Goal: Check status: Check status

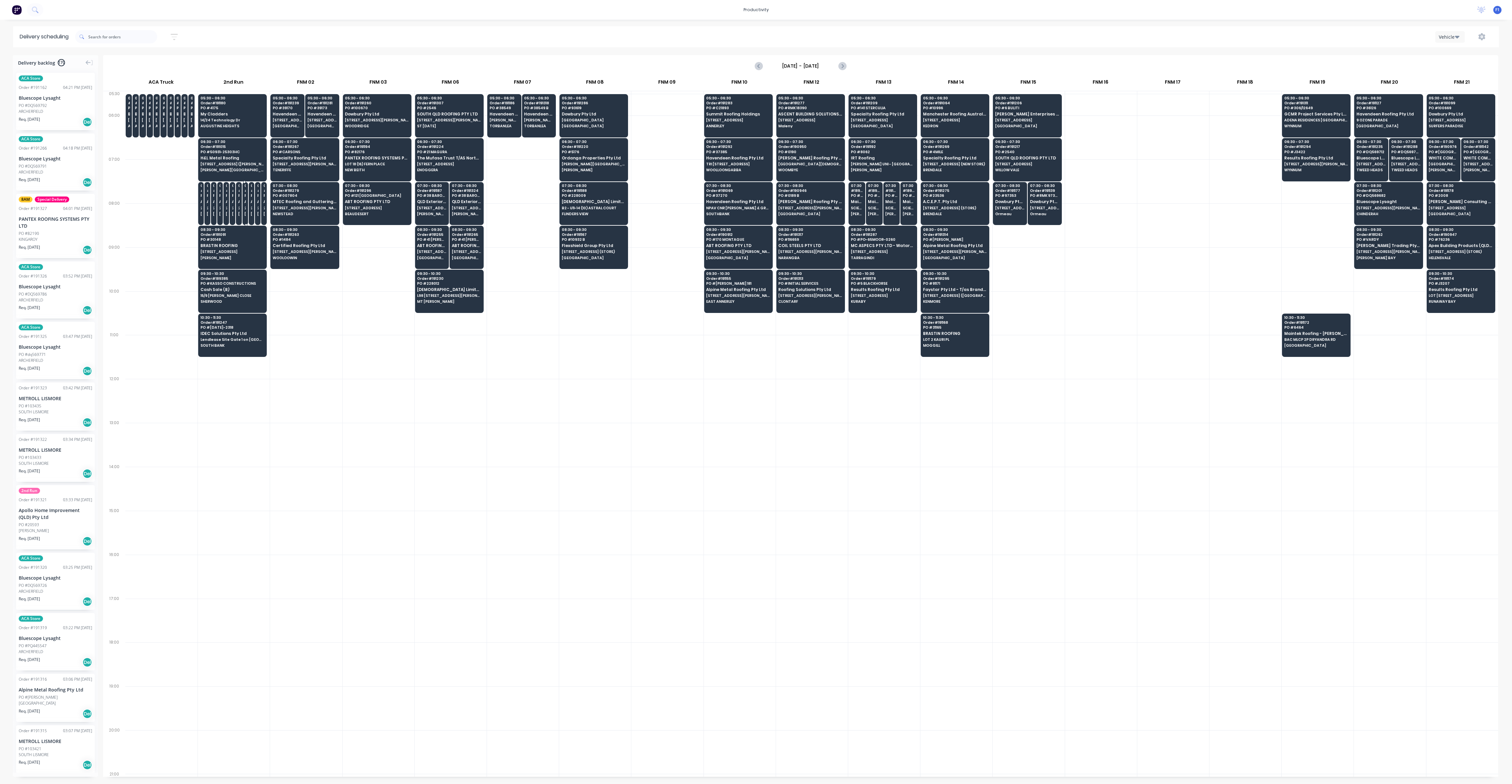
scroll to position [0, 1]
click at [1013, 208] on span "[STREET_ADDRESS]" at bounding box center [1010, 208] width 29 height 4
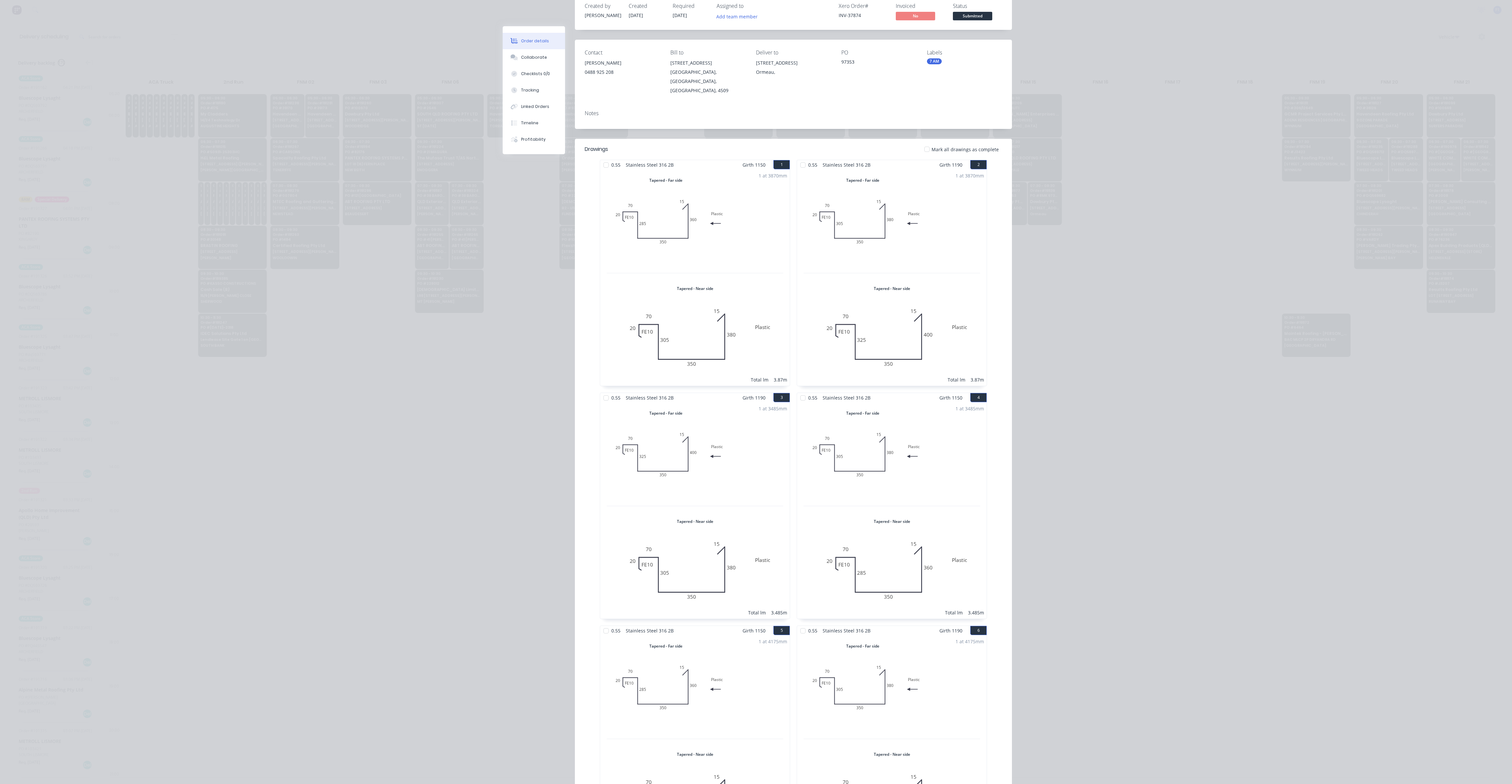
scroll to position [0, 0]
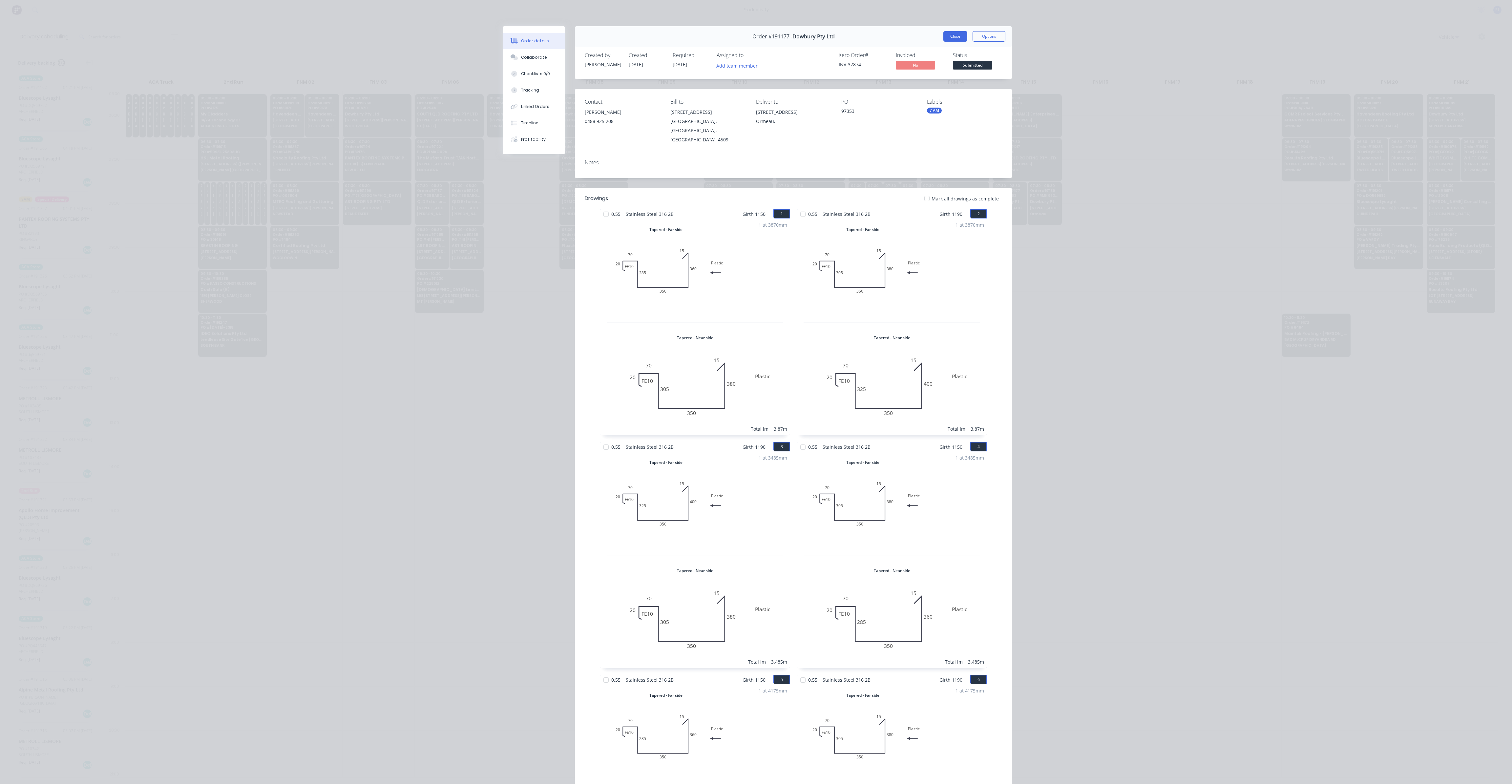
click at [949, 35] on button "Close" at bounding box center [955, 36] width 24 height 11
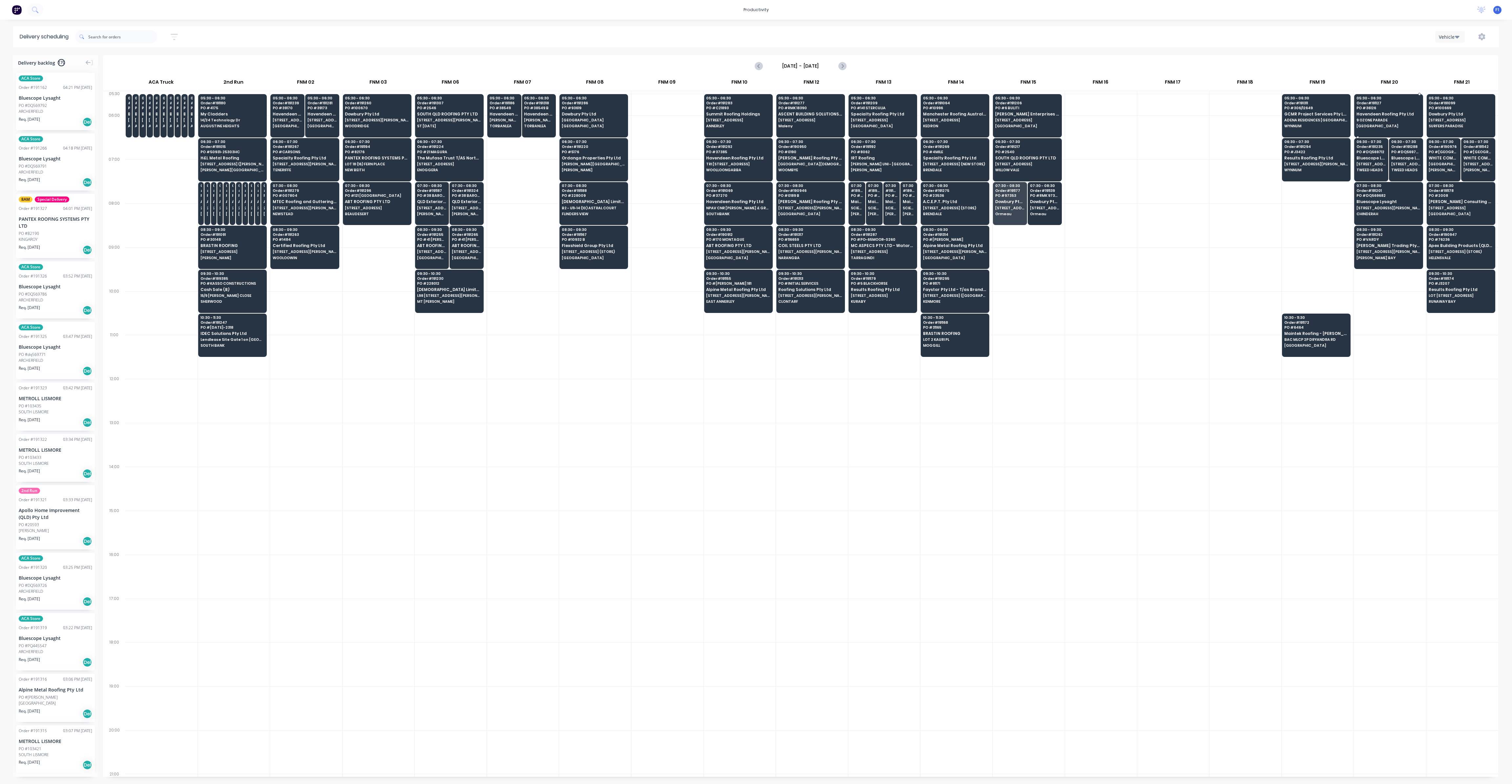
click at [1396, 118] on div "05:30 - 06:30 Order # 191127 PO # 36126 Havendeen Roofing Pty Ltd 9 OZONE PARAD…" at bounding box center [1389, 112] width 68 height 37
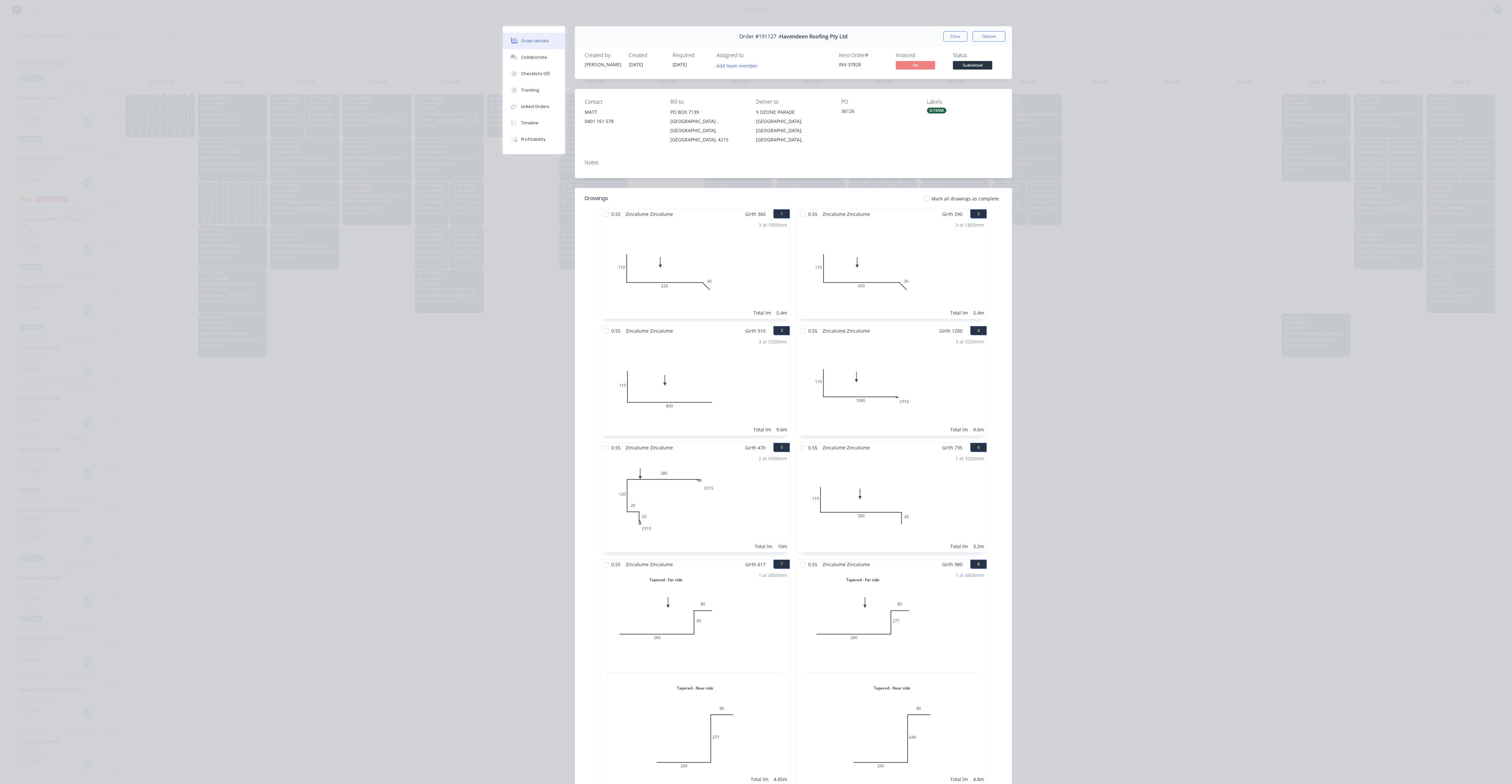
click at [956, 30] on div "Order #191127 - Havendeen Roofing Pty Ltd Close Options" at bounding box center [793, 36] width 437 height 21
click at [955, 33] on button "Close" at bounding box center [955, 36] width 24 height 11
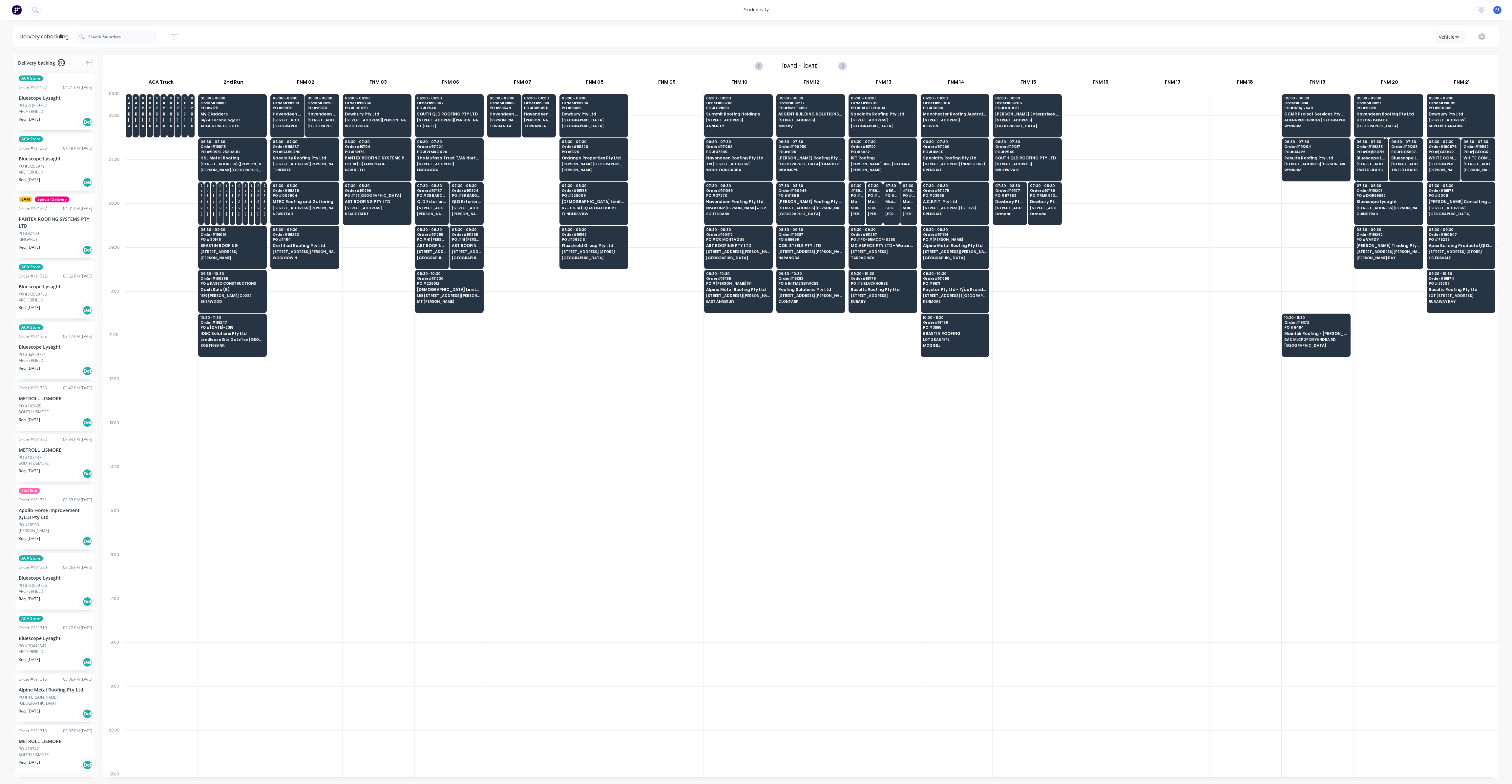
click at [1360, 170] on span "TWEED HEADS" at bounding box center [1371, 170] width 29 height 4
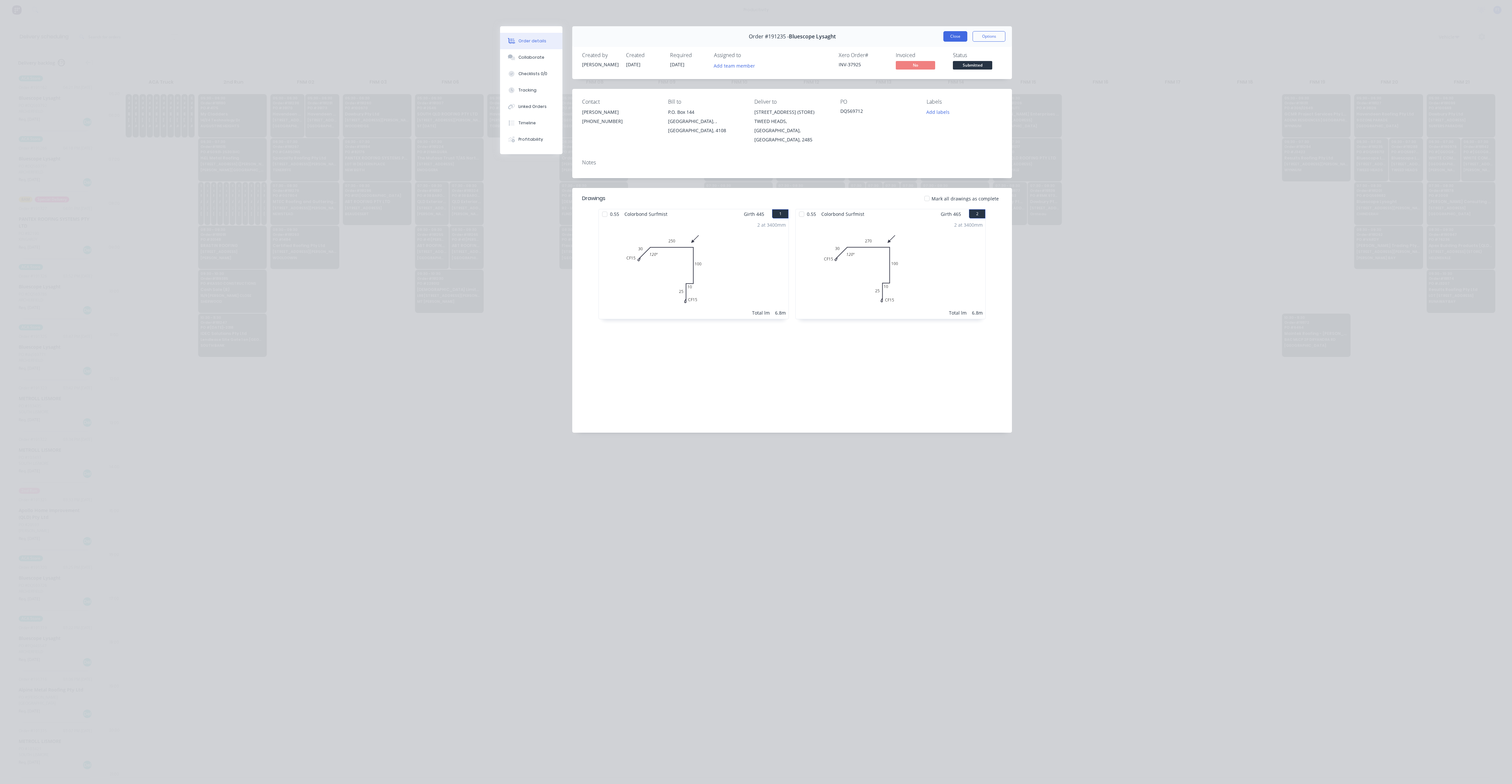
click at [954, 40] on button "Close" at bounding box center [955, 36] width 24 height 11
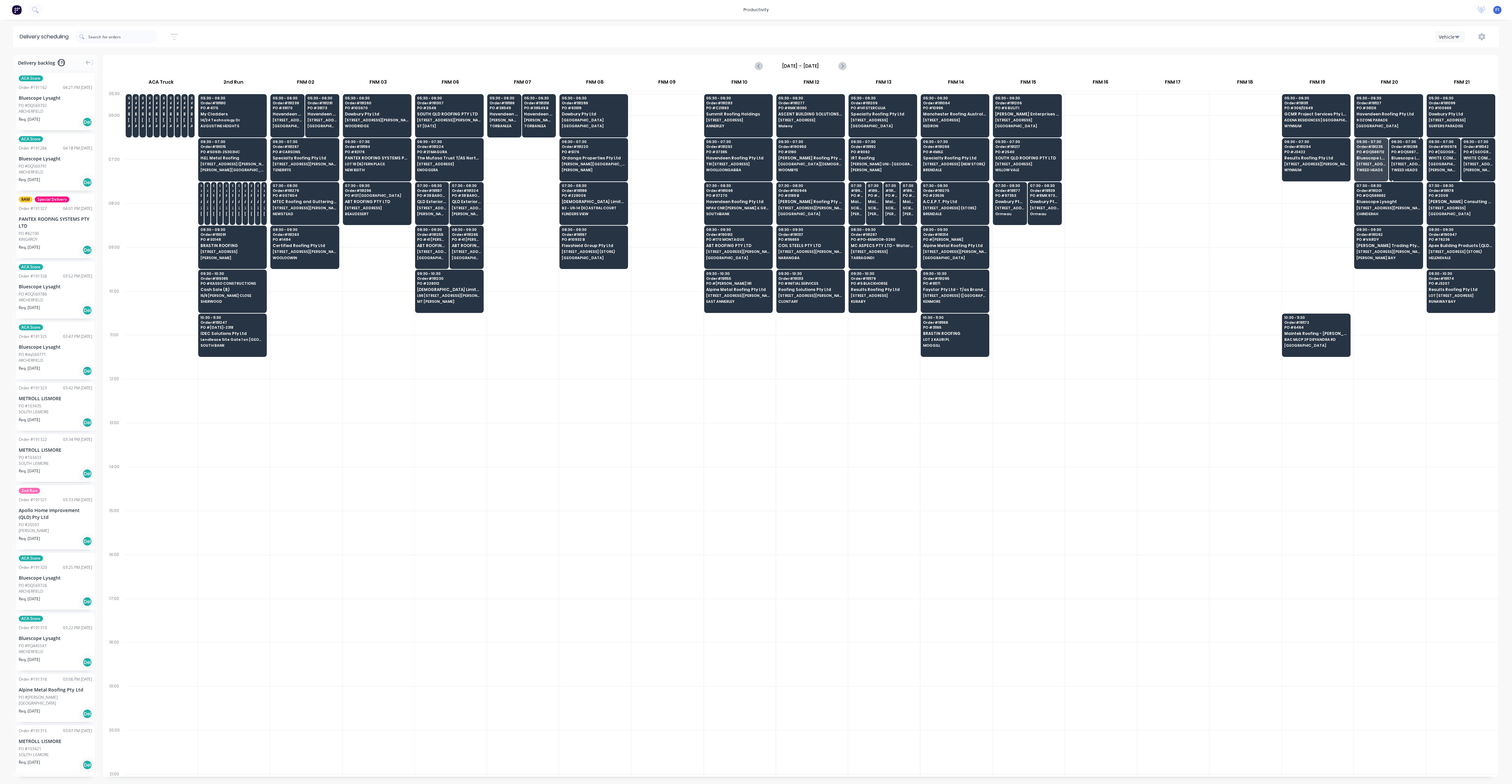
click at [1402, 168] on span "TWEED HEADS" at bounding box center [1406, 170] width 29 height 4
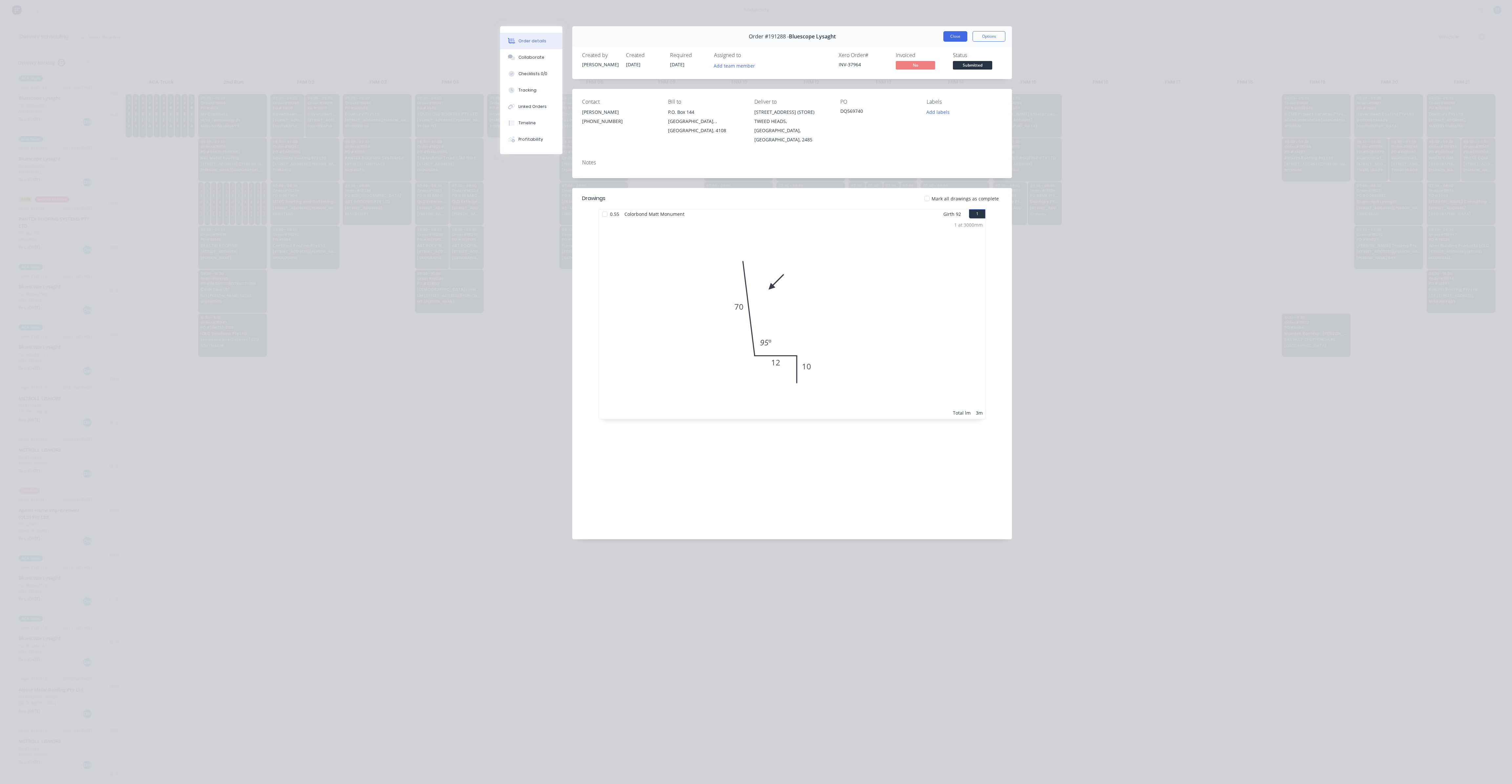
click at [954, 36] on button "Close" at bounding box center [955, 36] width 24 height 11
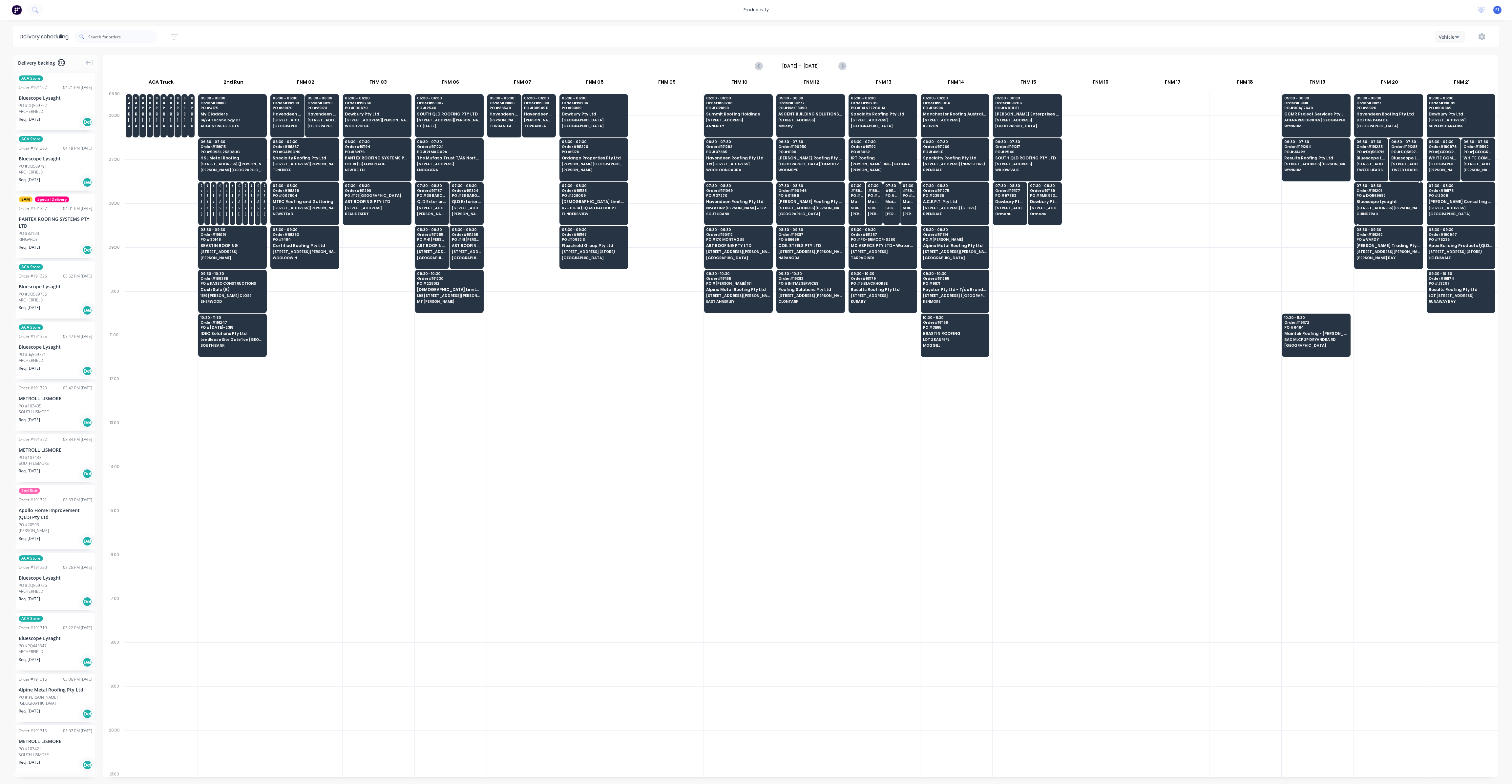
click at [1359, 197] on div "07:30 - 08:30 Order # 191201 PO # DQ569682 Bluescope Lysaght [STREET_ADDRESS][P…" at bounding box center [1389, 200] width 68 height 37
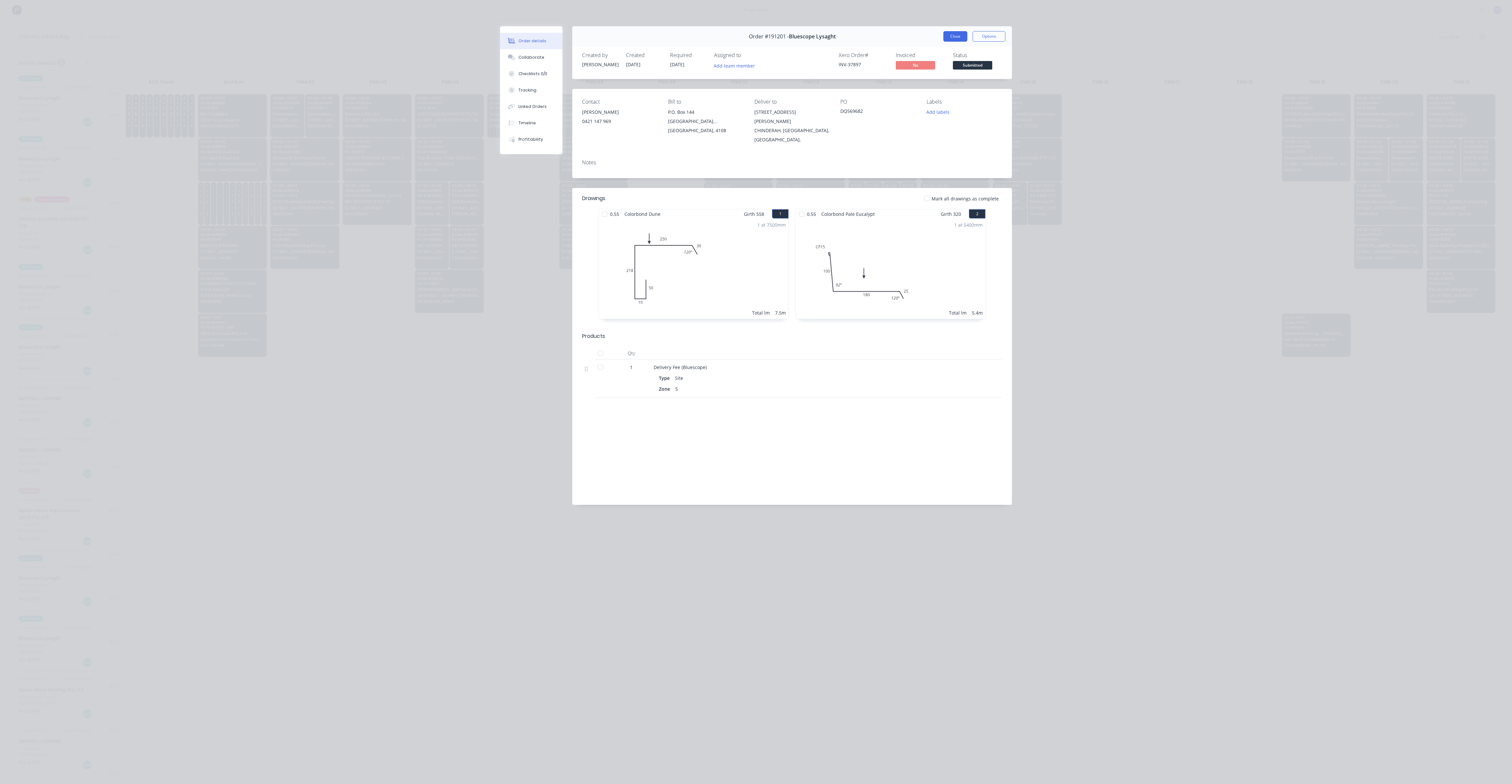
click at [954, 37] on button "Close" at bounding box center [955, 36] width 24 height 11
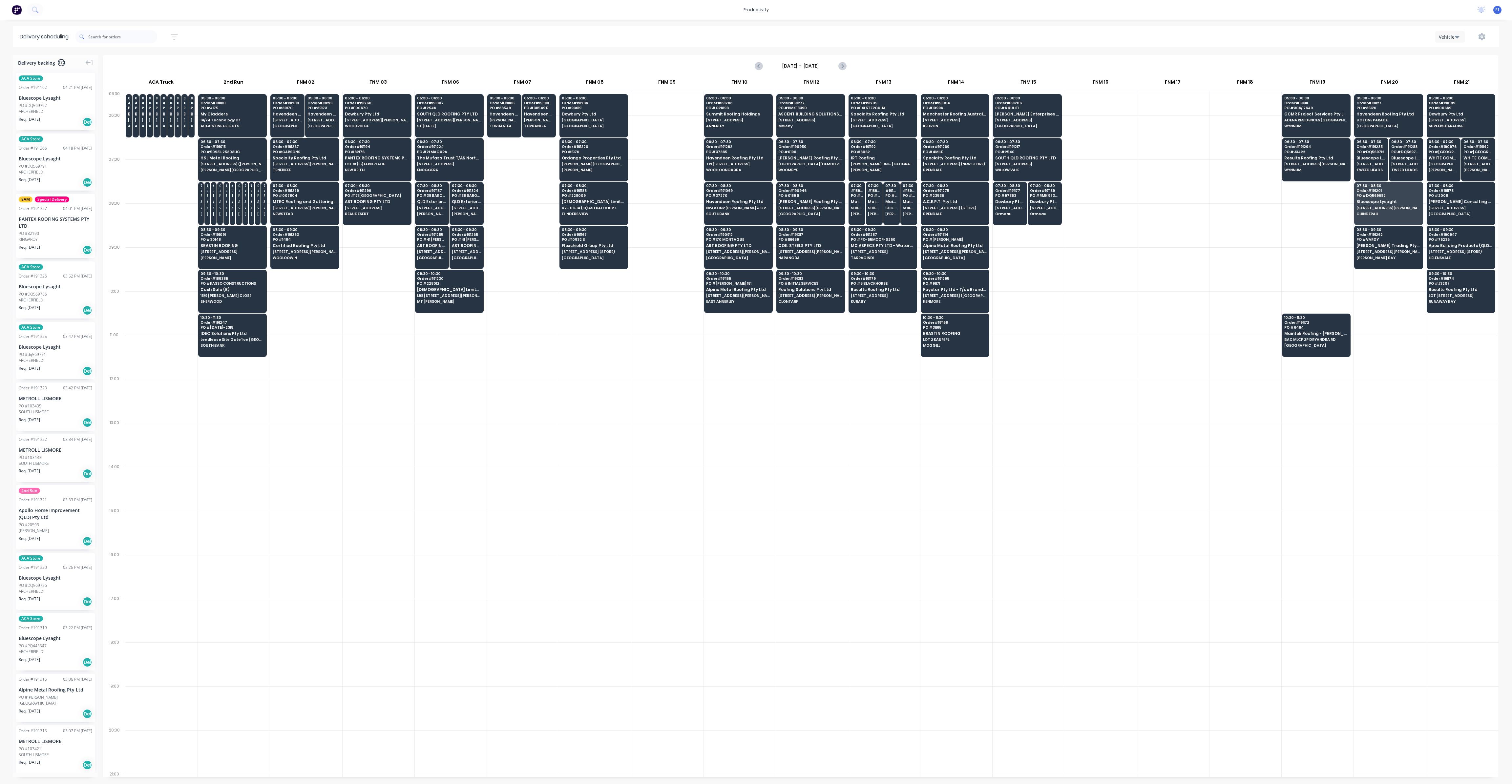
click at [1352, 236] on div at bounding box center [1318, 225] width 72 height 44
click at [1356, 238] on span "PO # VARDY" at bounding box center [1388, 239] width 63 height 4
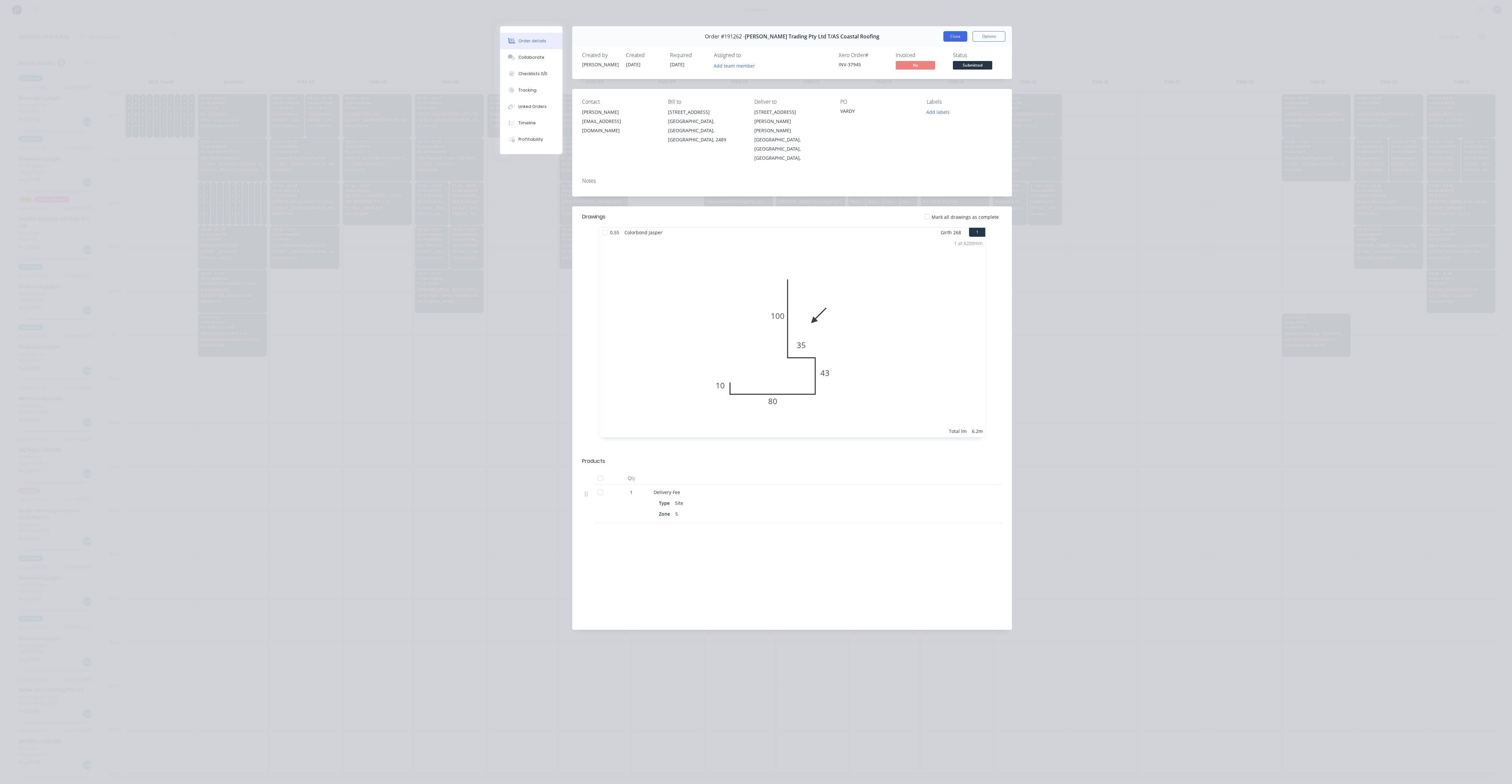
click at [959, 37] on button "Close" at bounding box center [955, 36] width 24 height 11
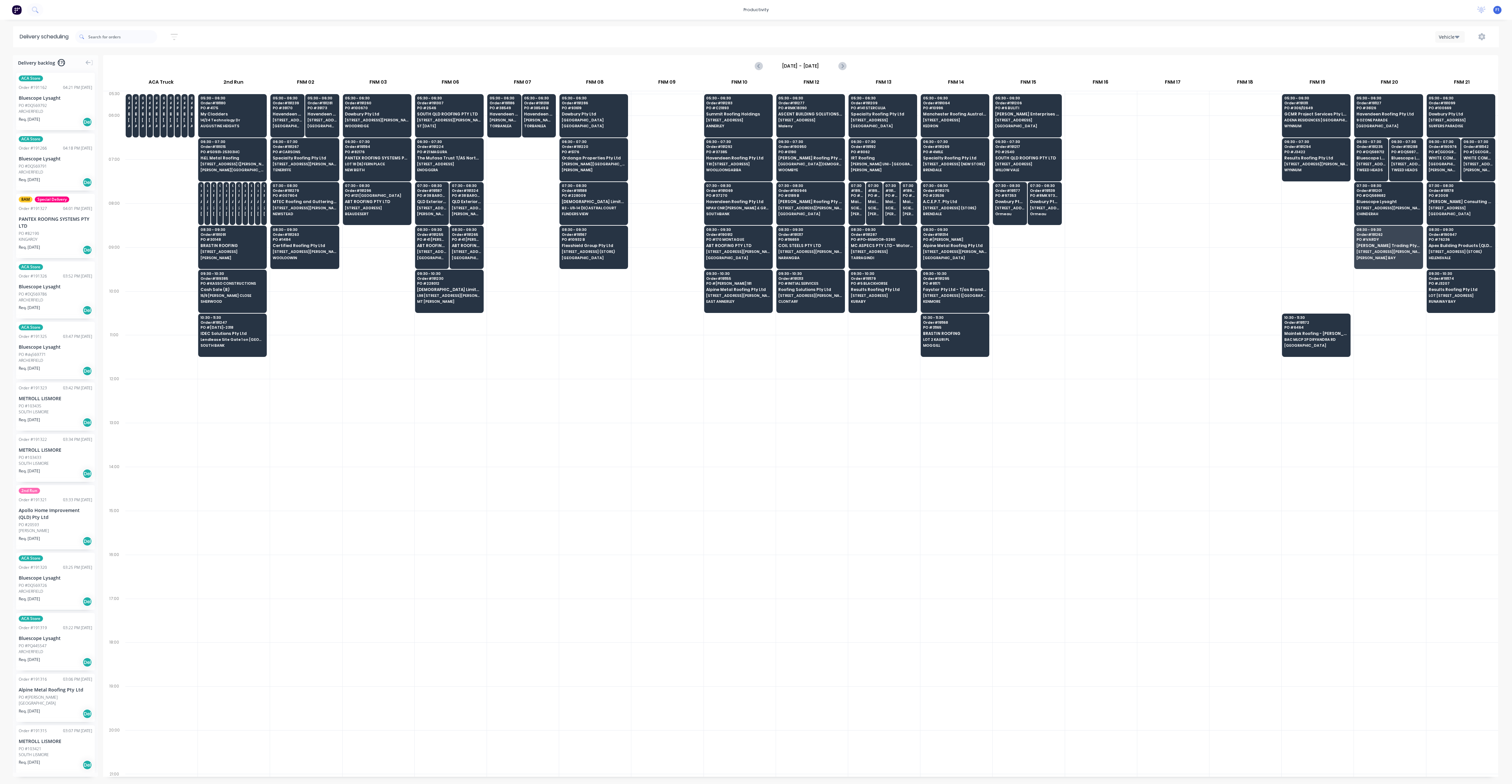
click at [1152, 257] on div at bounding box center [1173, 269] width 72 height 44
click at [534, 105] on div "05:30 - 06:30 Order # 191318 PO # 38549 B Havendeen Roofing Pty Ltd [PERSON_NAM…" at bounding box center [539, 112] width 33 height 37
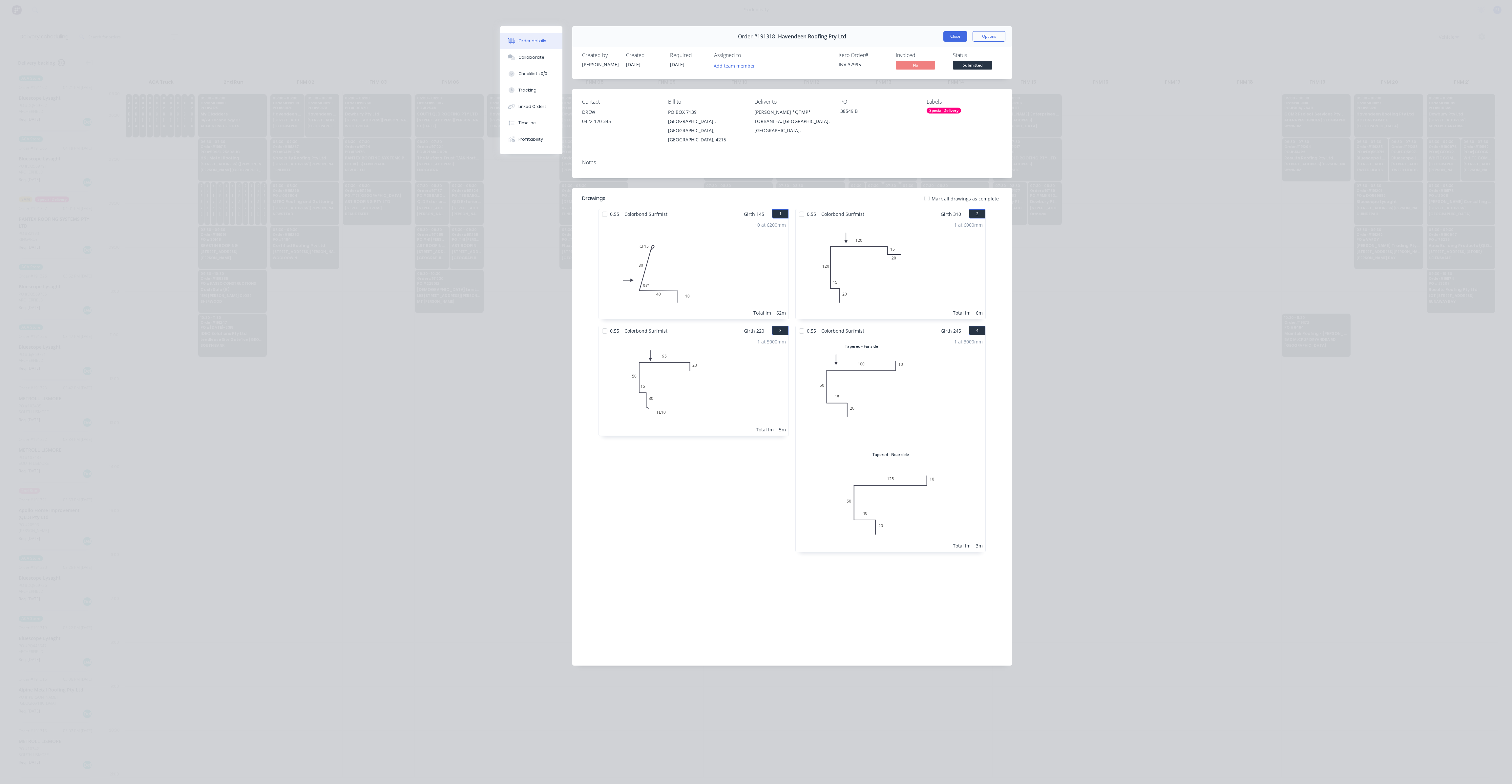
click at [947, 40] on button "Close" at bounding box center [955, 36] width 24 height 11
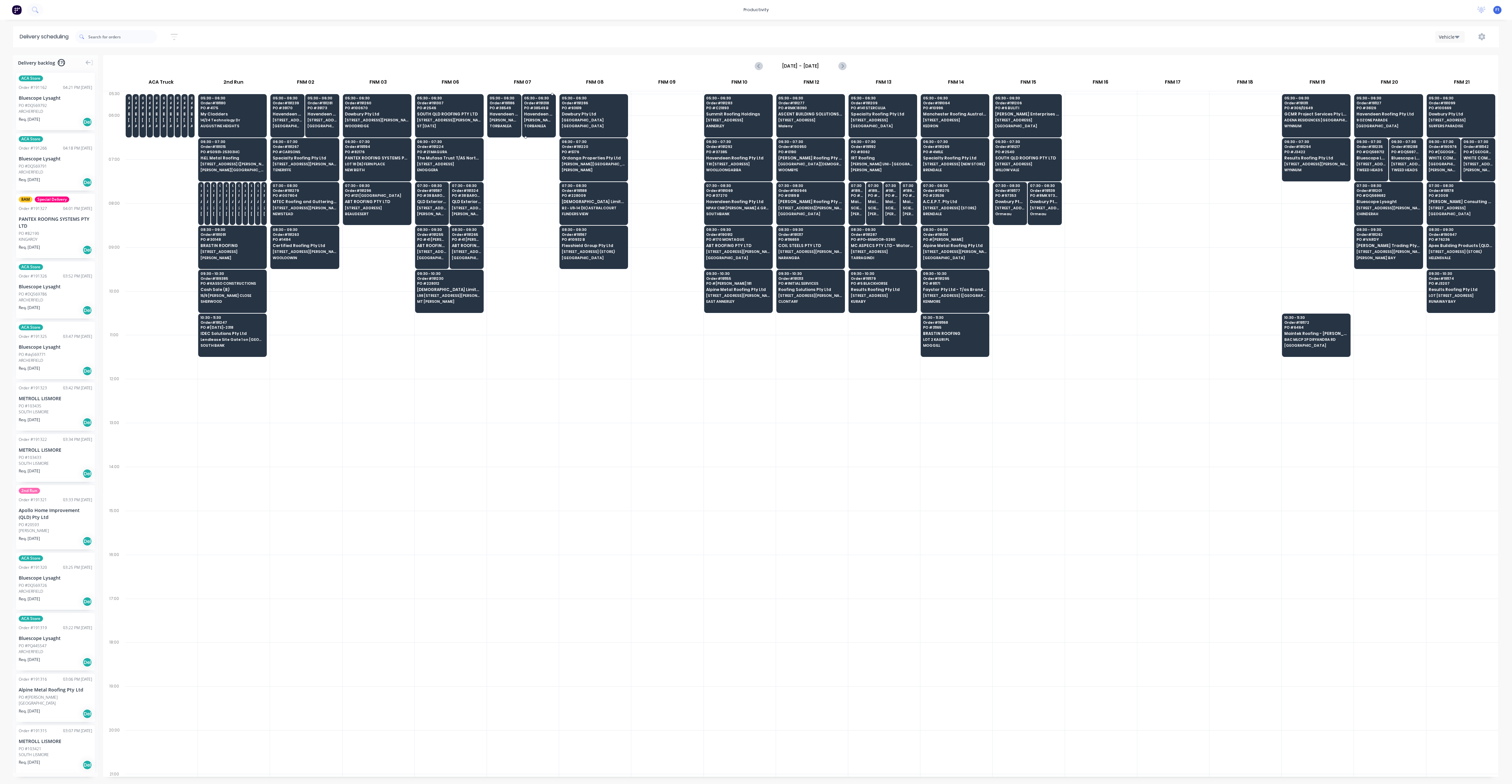
click at [500, 119] on span "[PERSON_NAME] *QTMP*" at bounding box center [504, 120] width 29 height 4
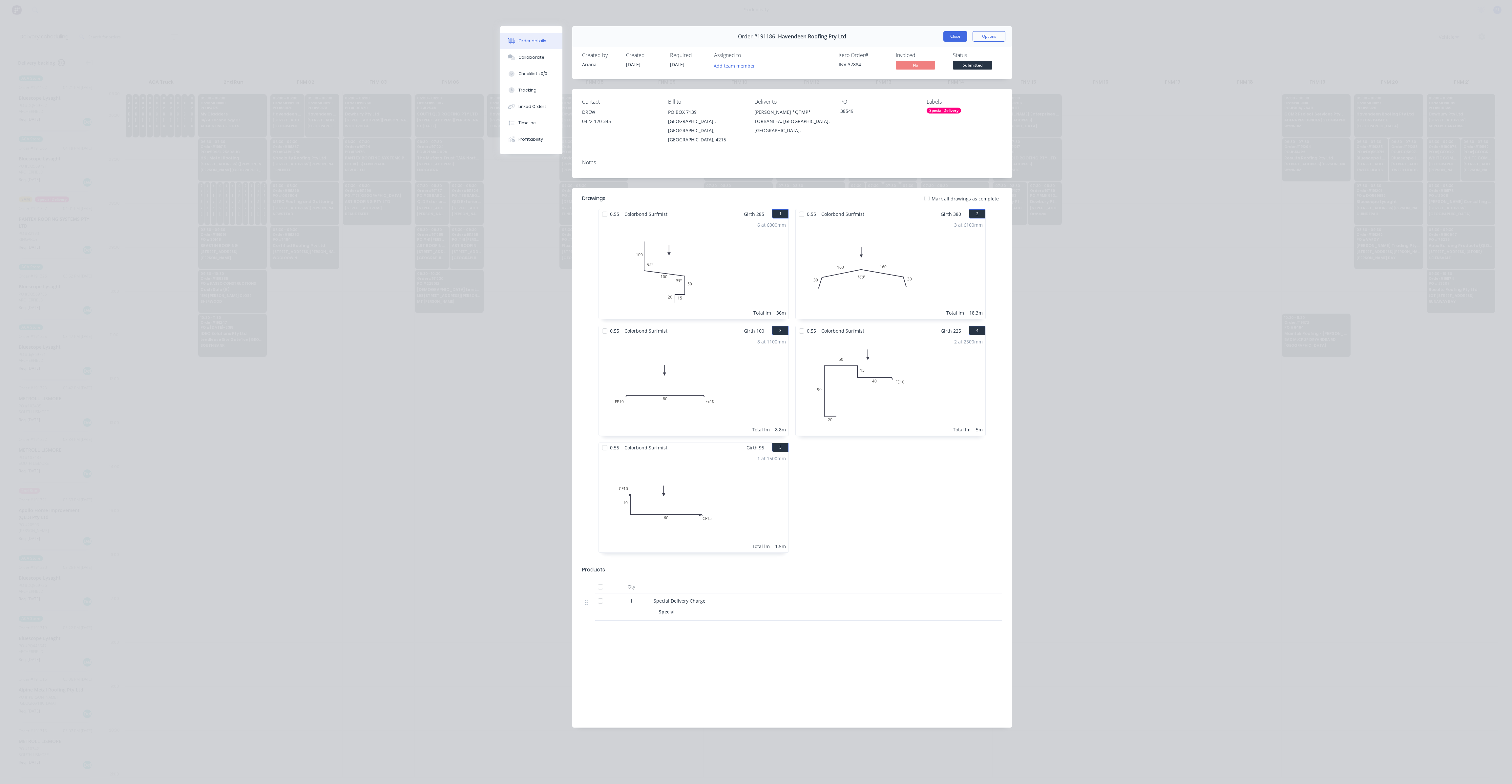
click at [960, 38] on button "Close" at bounding box center [955, 36] width 24 height 11
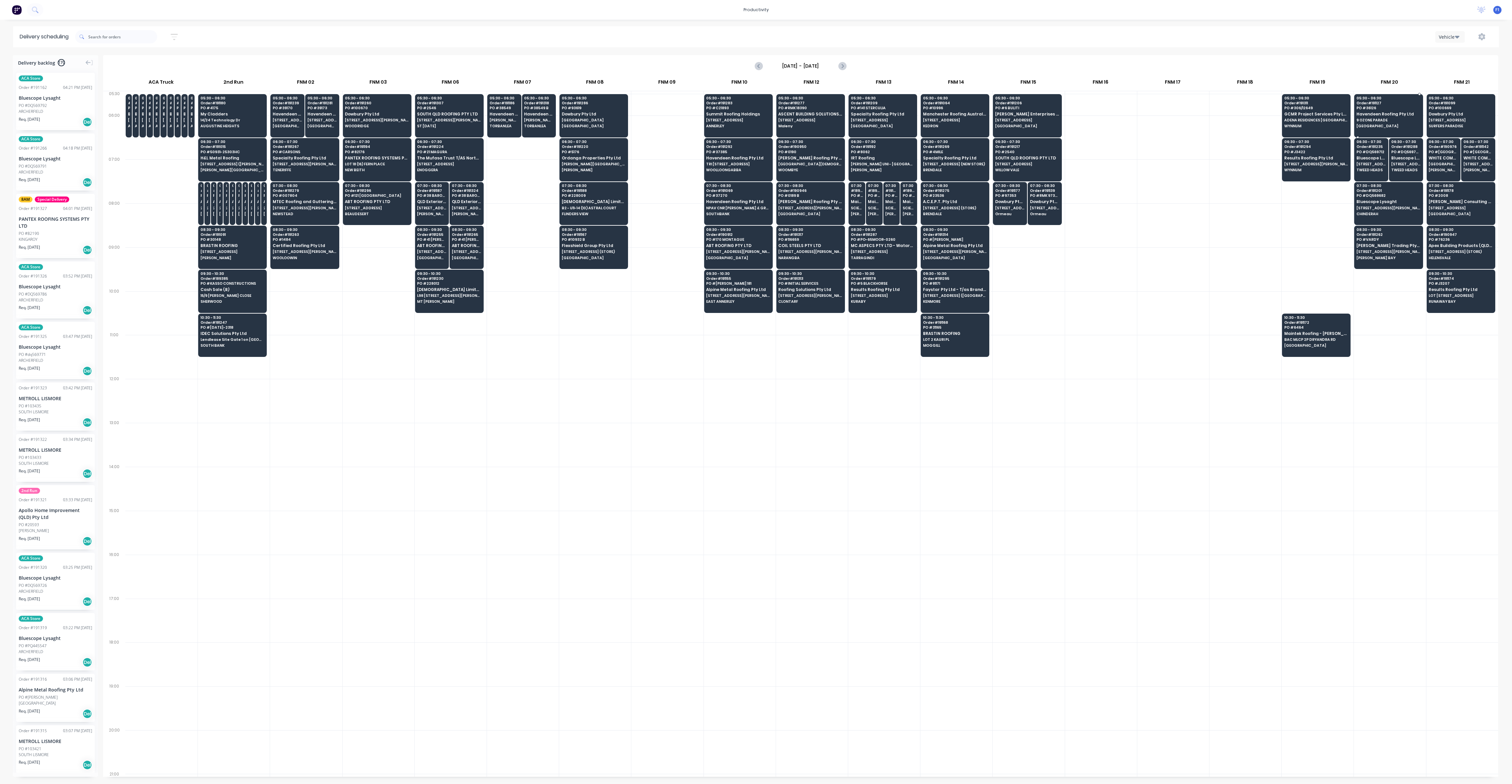
click at [1396, 110] on span "PO # 36126" at bounding box center [1388, 108] width 63 height 4
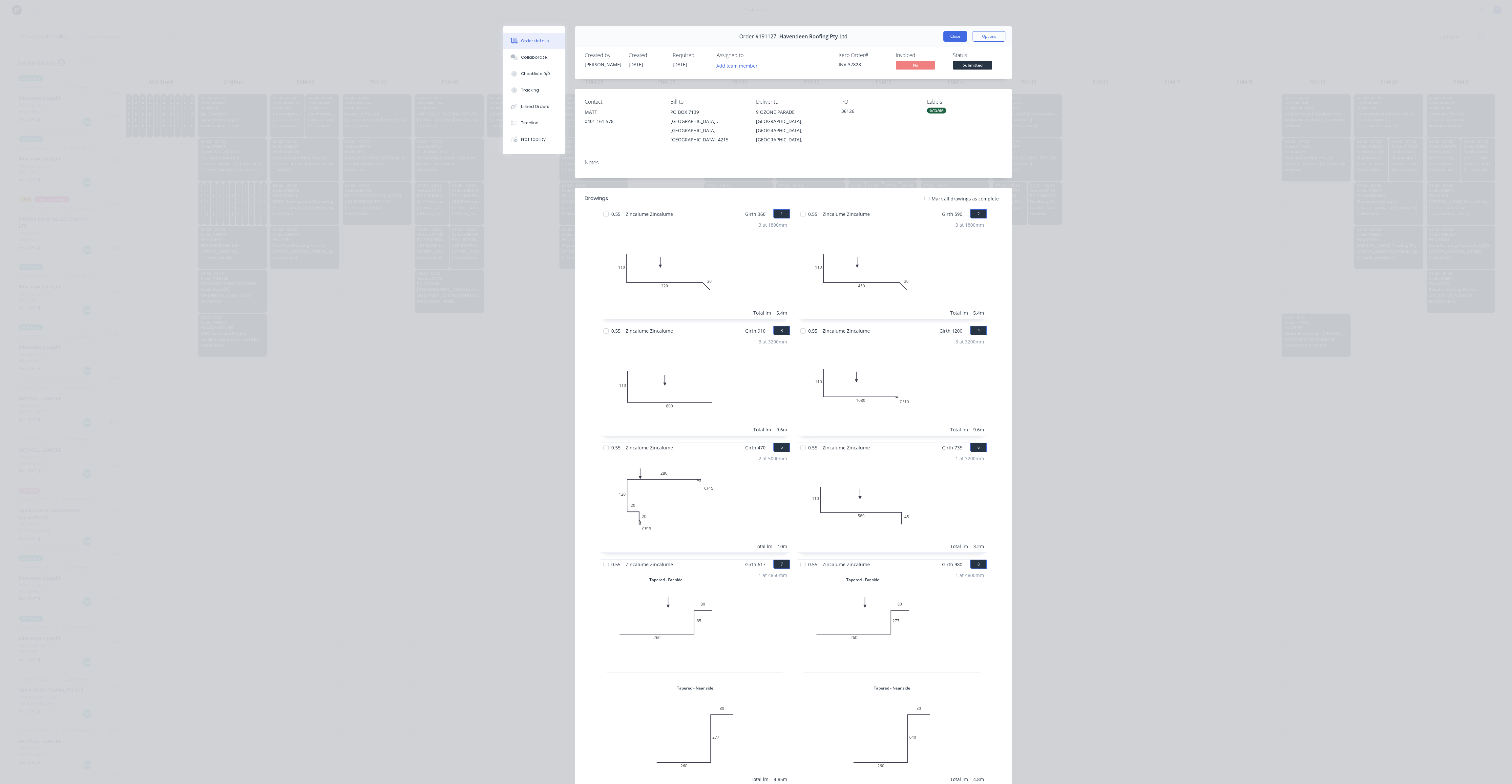
click at [943, 36] on button "Close" at bounding box center [955, 36] width 24 height 11
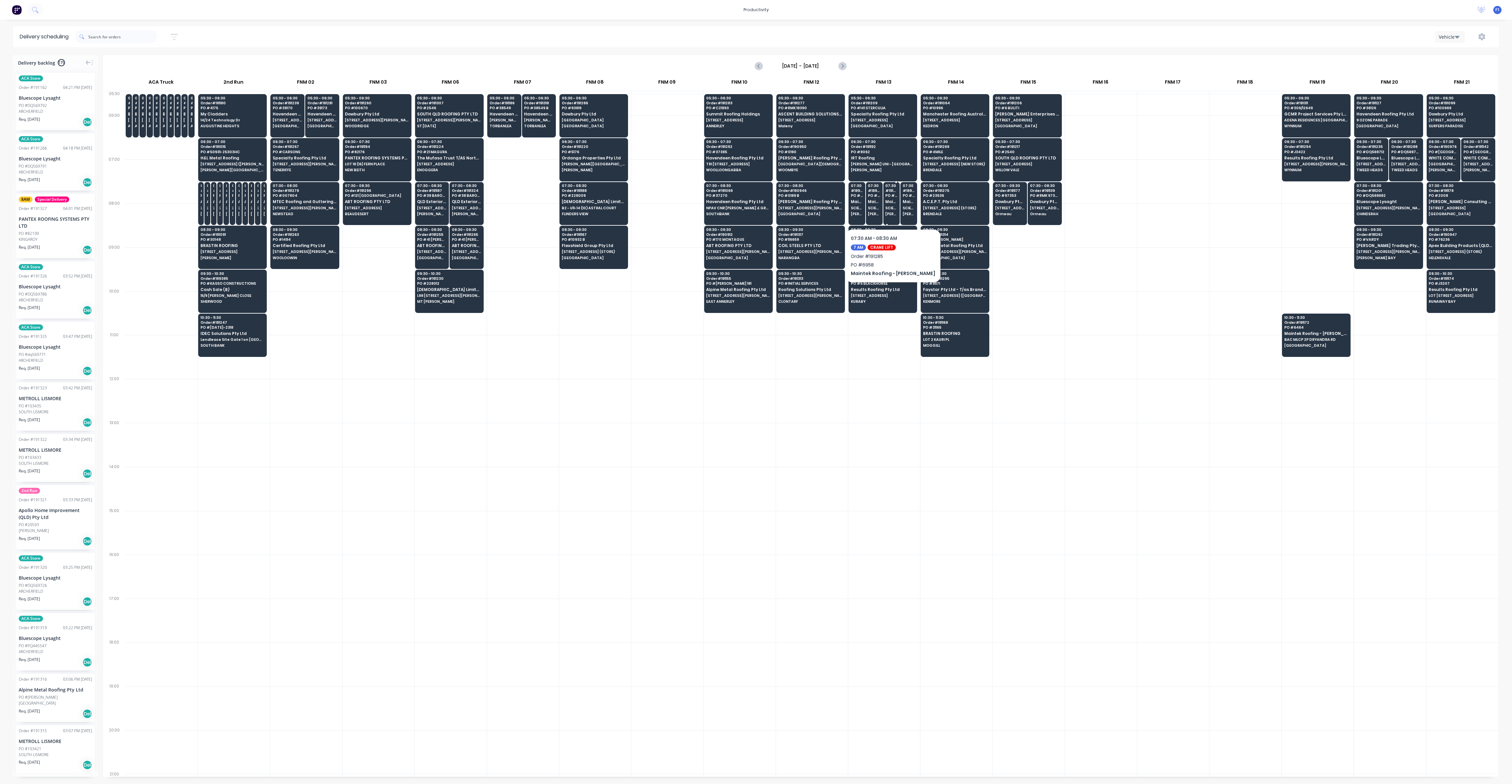
click at [891, 209] on div "07:30 # 191285 PO # 6958 Maintek Roofing - [PERSON_NAME] SCIENCE [PERSON_NAME] …" at bounding box center [891, 200] width 16 height 37
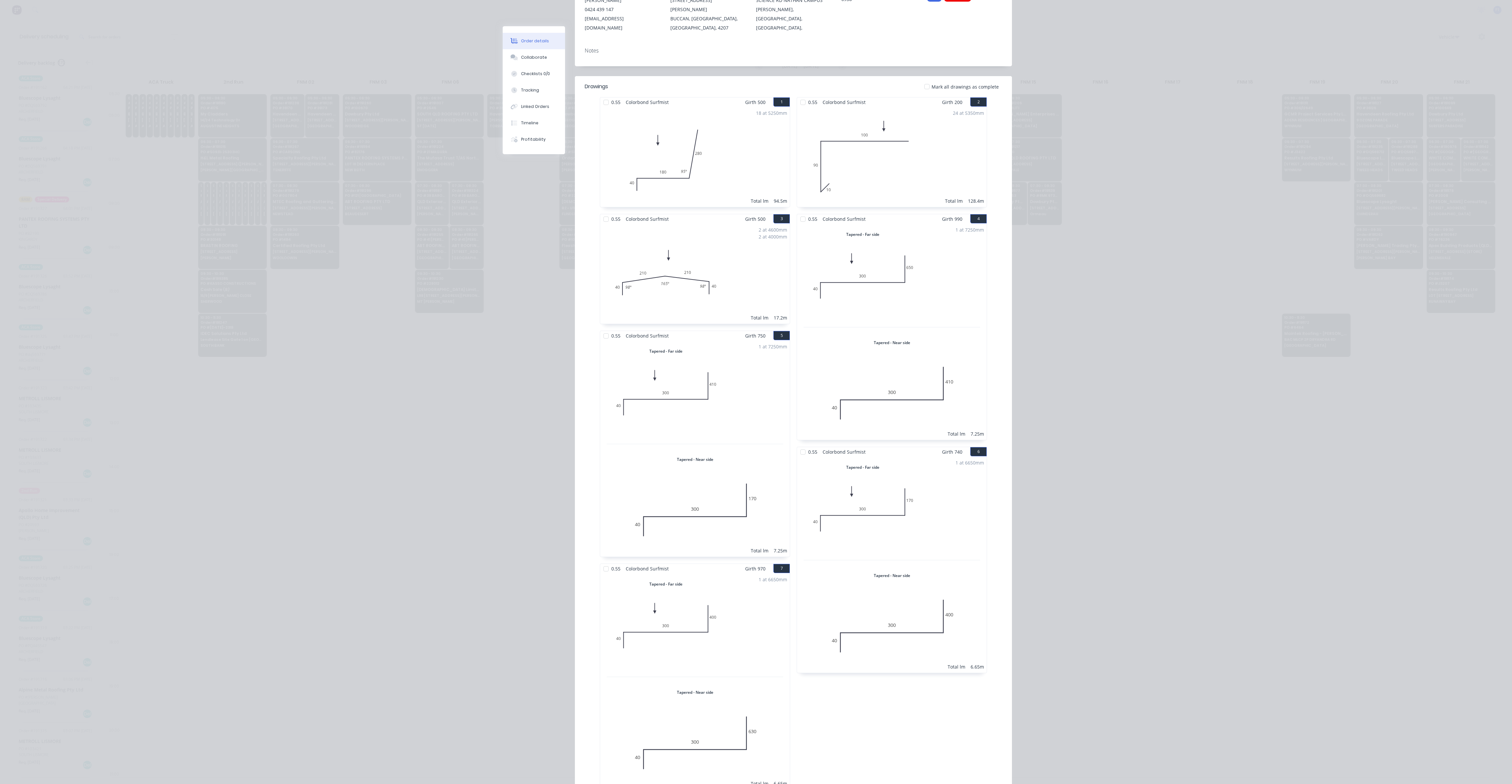
scroll to position [147, 0]
